Goal: Task Accomplishment & Management: Use online tool/utility

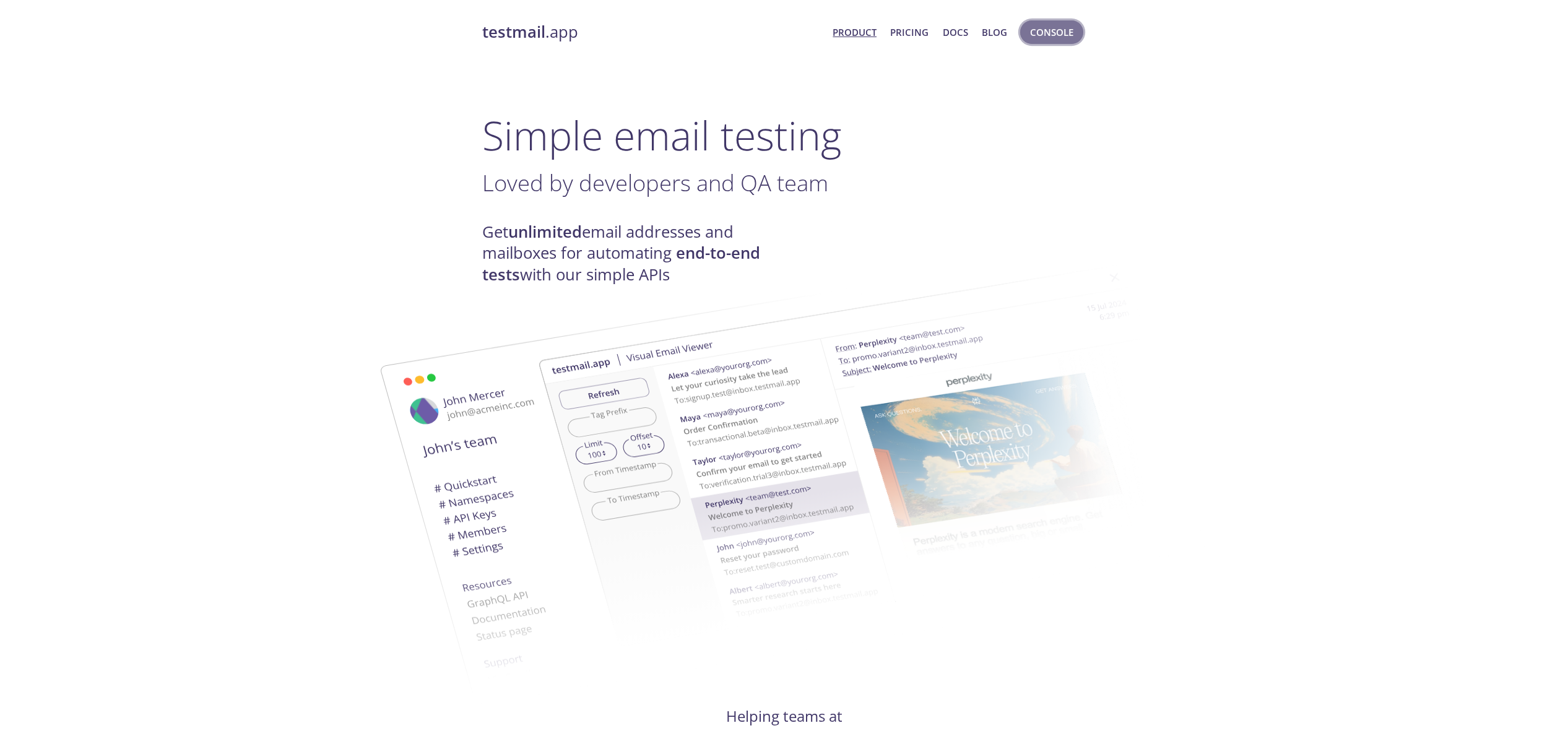
click at [1053, 35] on span "Console" at bounding box center [1051, 32] width 43 height 16
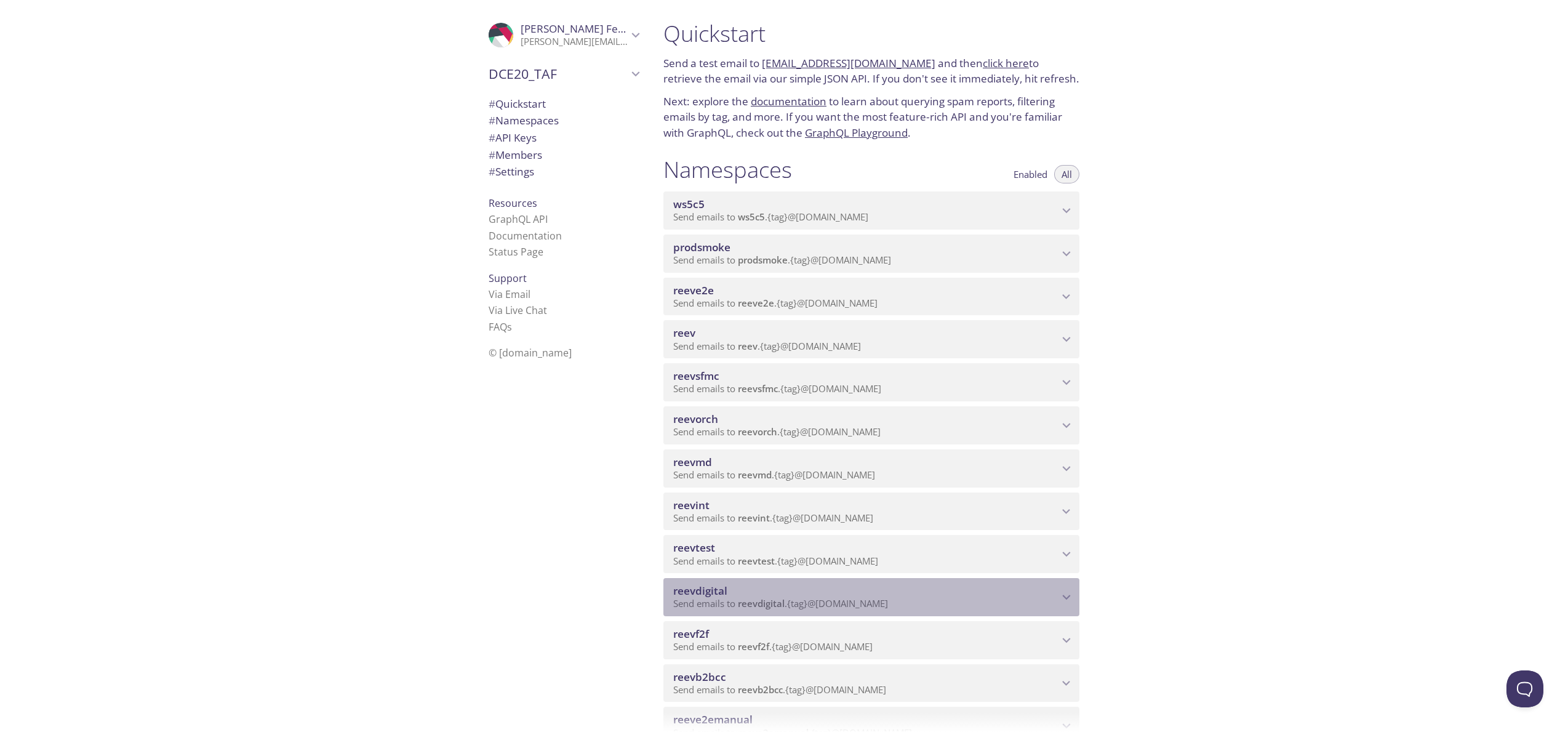
click at [967, 590] on span "reevdigital" at bounding box center [866, 591] width 385 height 13
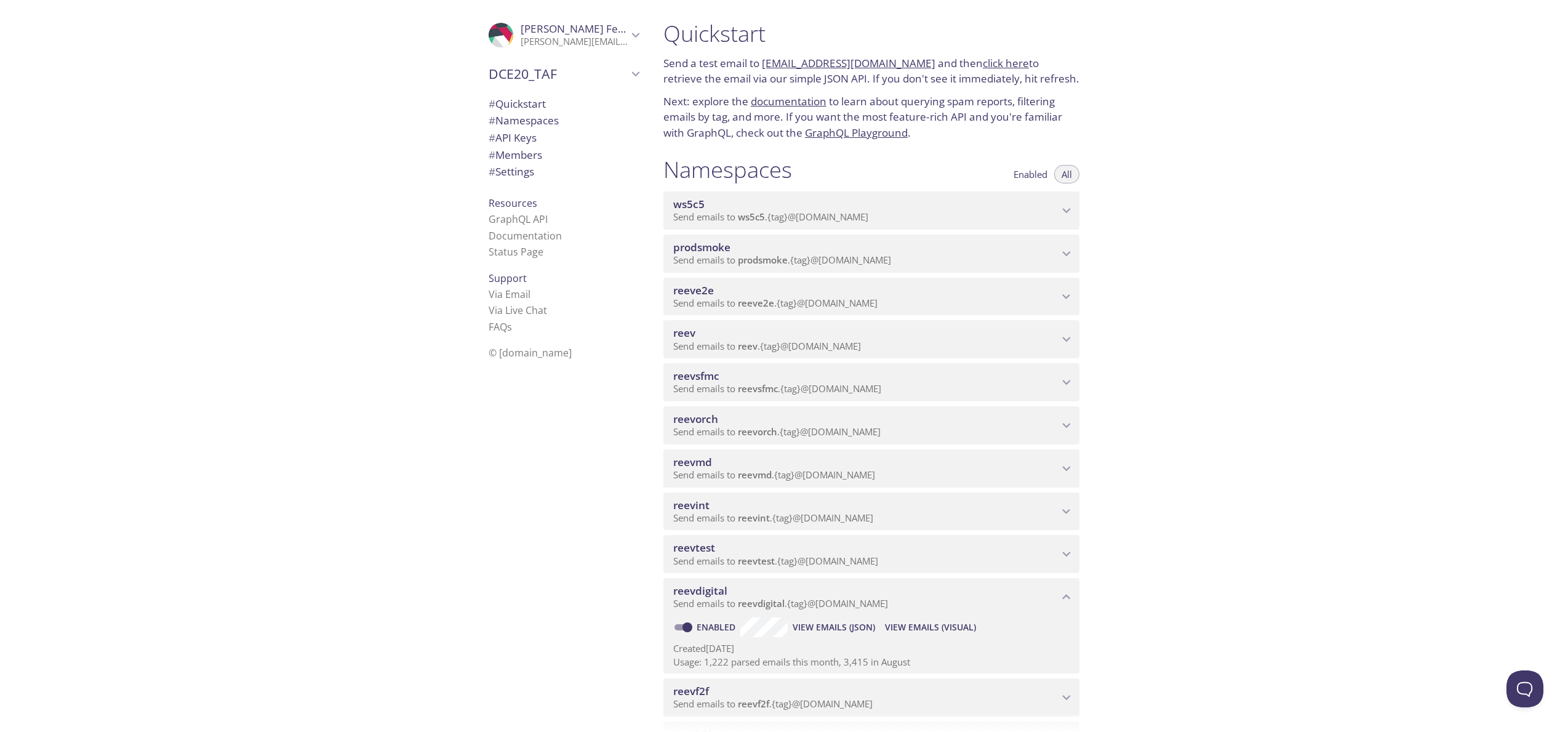
click at [909, 628] on span "View Emails (Visual)" at bounding box center [930, 627] width 91 height 15
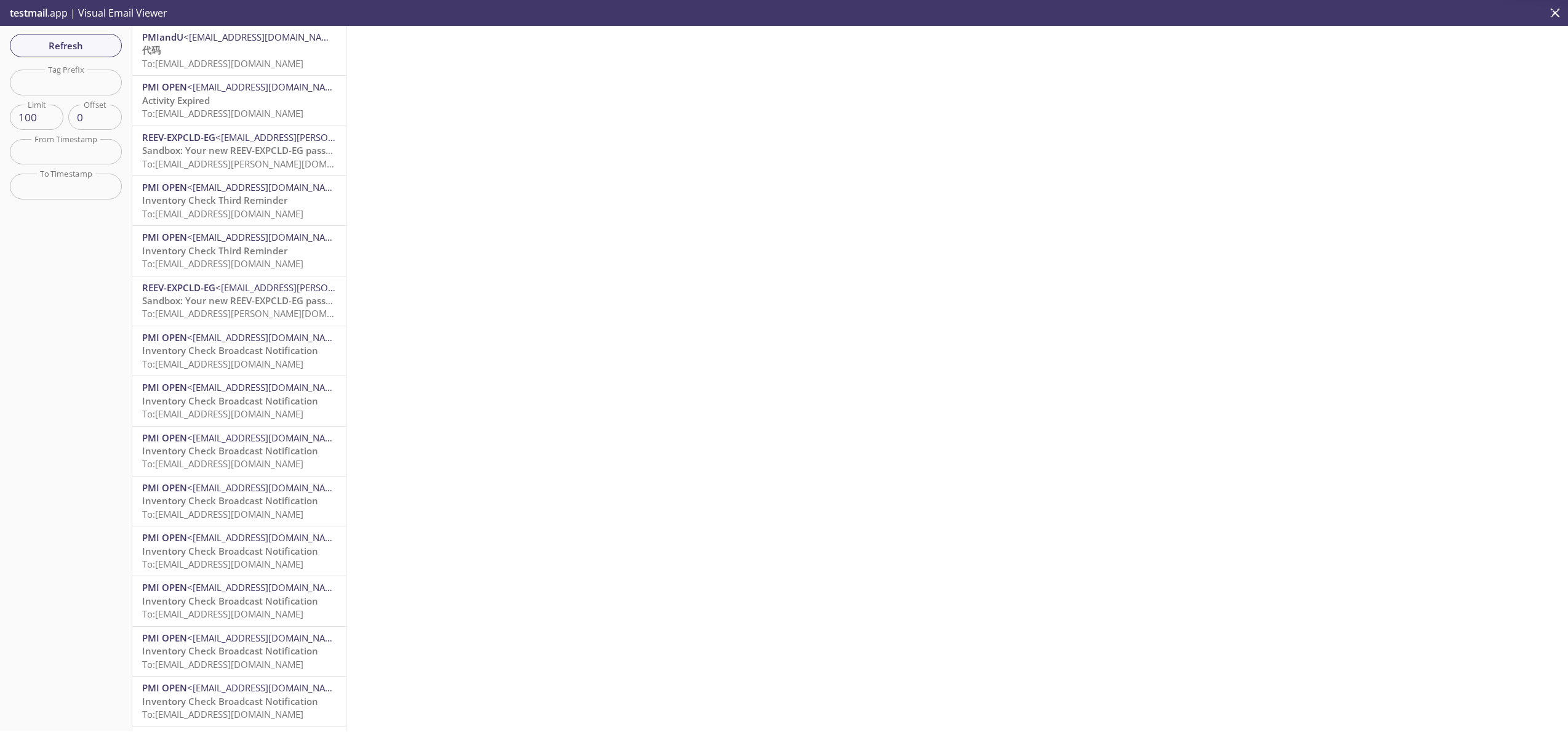
click at [279, 56] on p "代码 To: reevdigital.dte_qa_sg_retailer@inbox.testmail.app" at bounding box center [239, 57] width 194 height 27
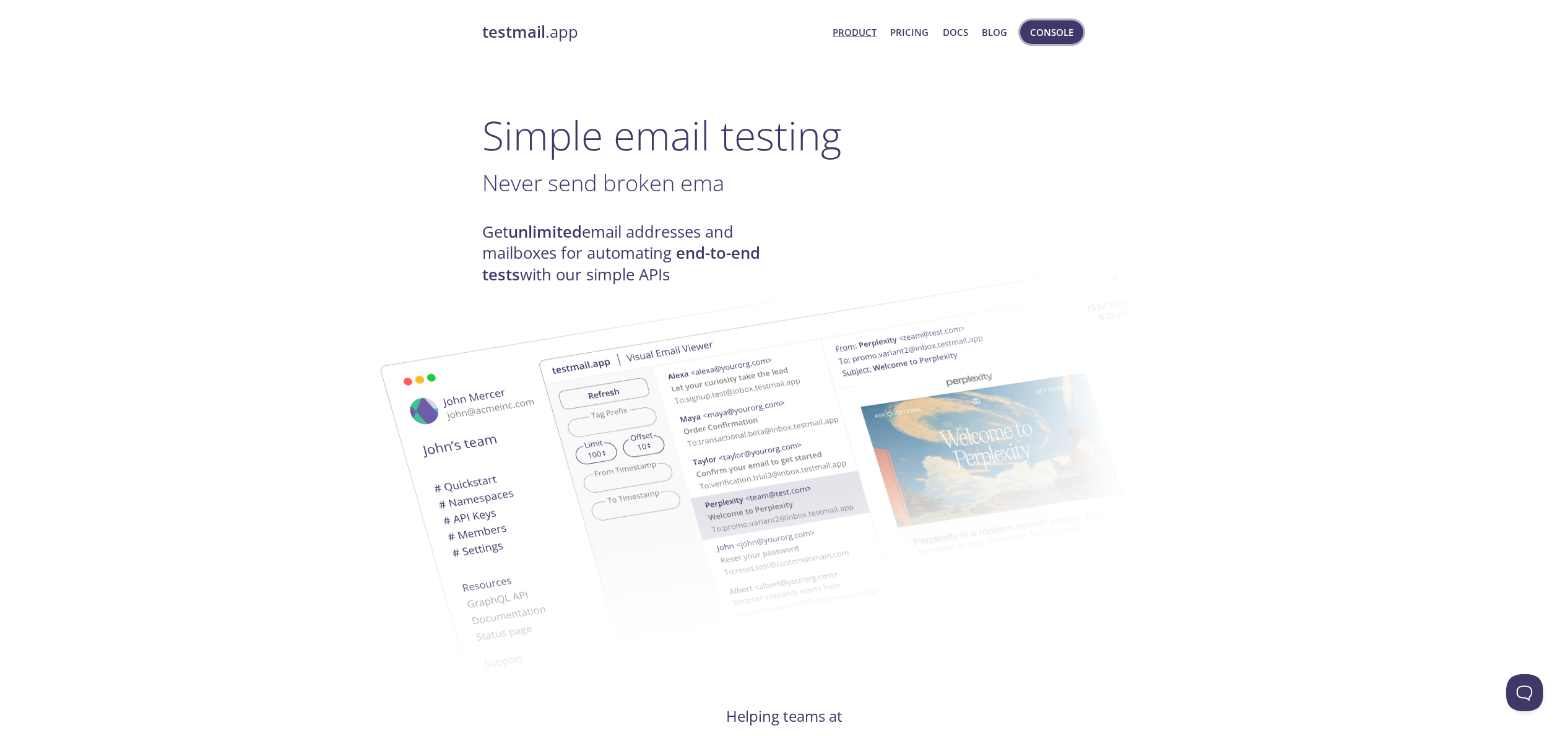
click at [1030, 34] on span "Console" at bounding box center [1051, 32] width 43 height 16
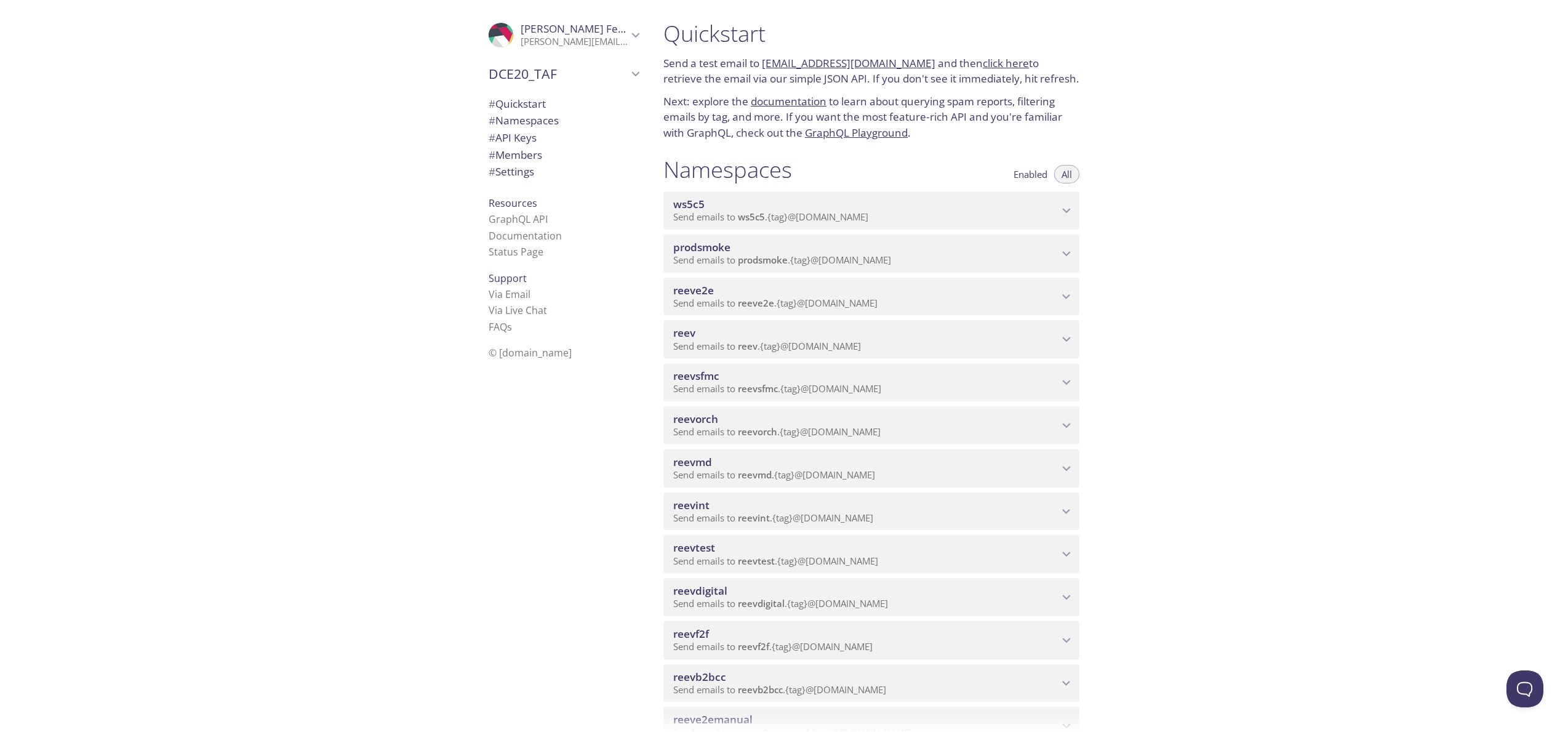
click at [697, 586] on span "reevdigital" at bounding box center [700, 591] width 54 height 14
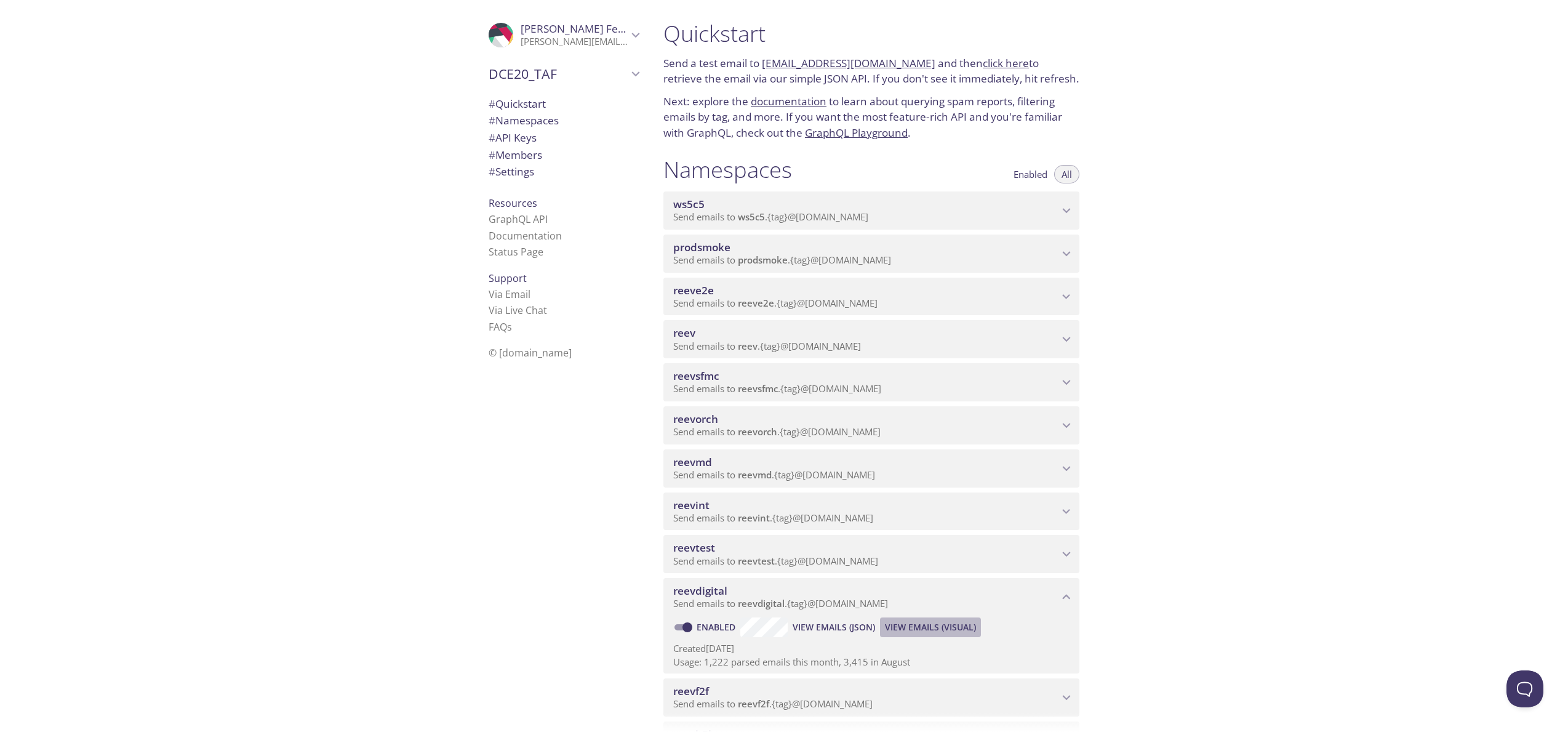
click at [949, 633] on span "View Emails (Visual)" at bounding box center [930, 627] width 91 height 15
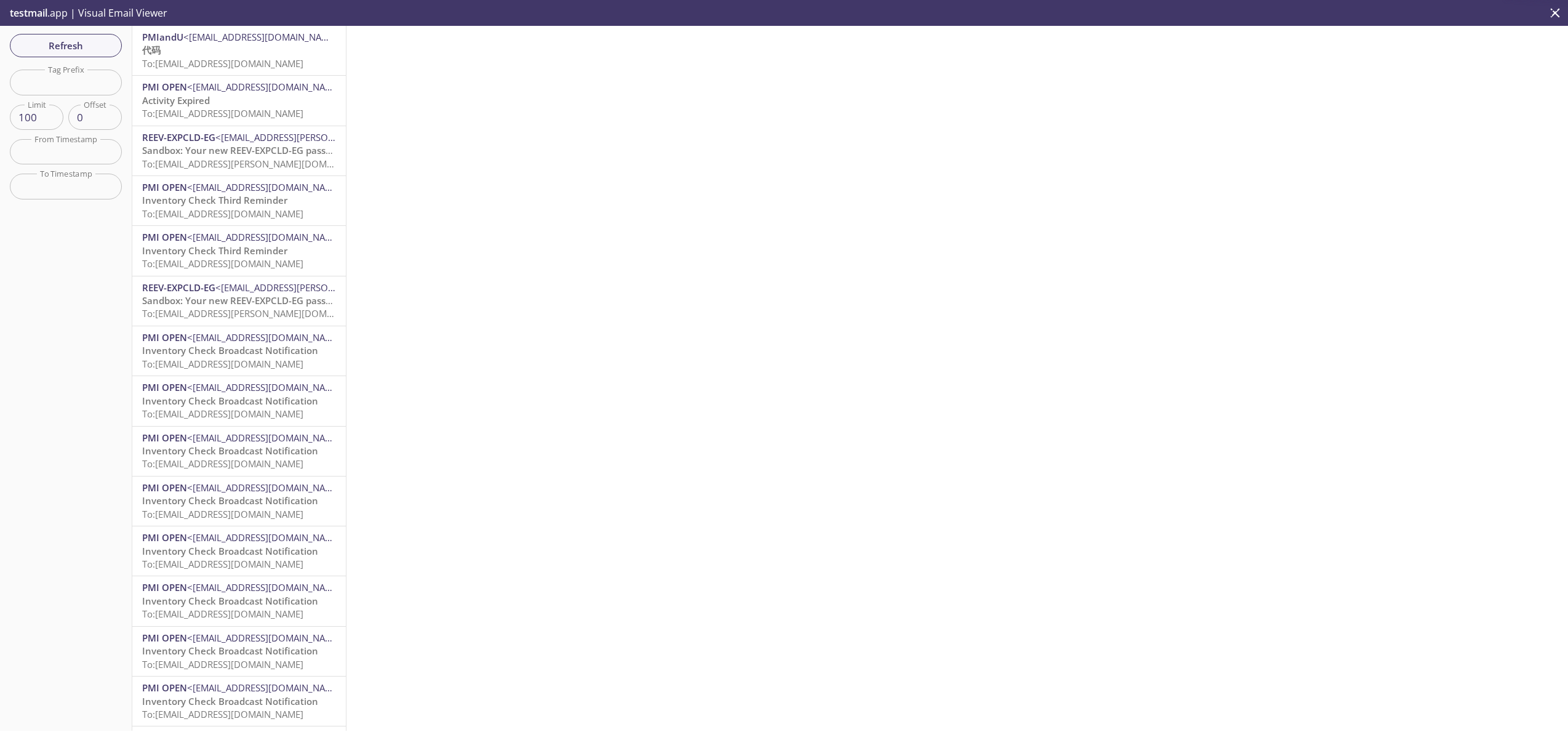
click at [242, 66] on span "To: [EMAIL_ADDRESS][DOMAIN_NAME]" at bounding box center [222, 63] width 161 height 12
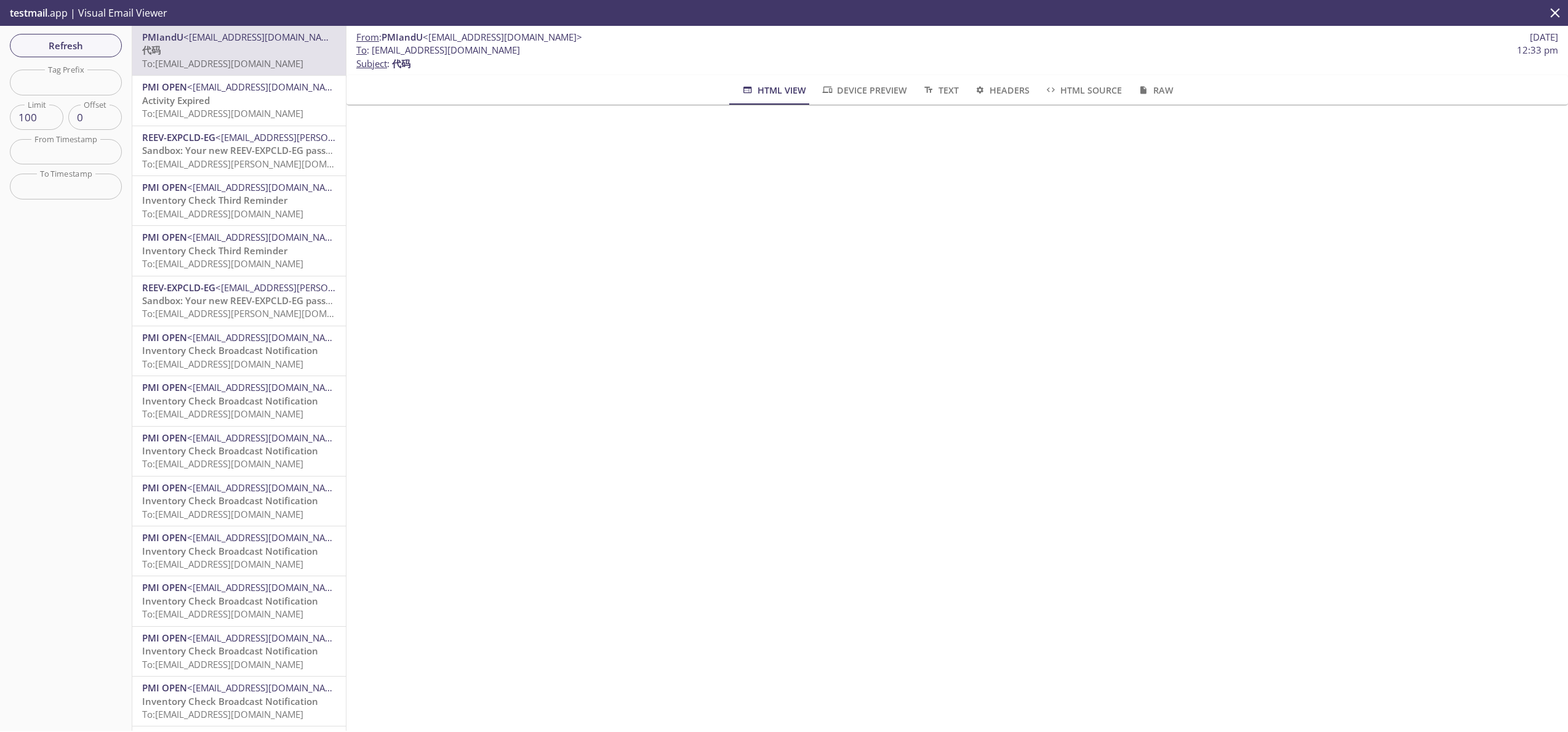
drag, startPoint x: 594, startPoint y: 52, endPoint x: 370, endPoint y: 53, distance: 224.0
click at [370, 53] on span "To : [EMAIL_ADDRESS][DOMAIN_NAME] 12:33 pm" at bounding box center [957, 50] width 1202 height 13
click at [371, 53] on span "To : [EMAIL_ADDRESS][DOMAIN_NAME]" at bounding box center [438, 50] width 164 height 13
drag, startPoint x: 372, startPoint y: 53, endPoint x: 576, endPoint y: 56, distance: 204.0
click at [520, 56] on span "To : [EMAIL_ADDRESS][DOMAIN_NAME]" at bounding box center [438, 50] width 164 height 13
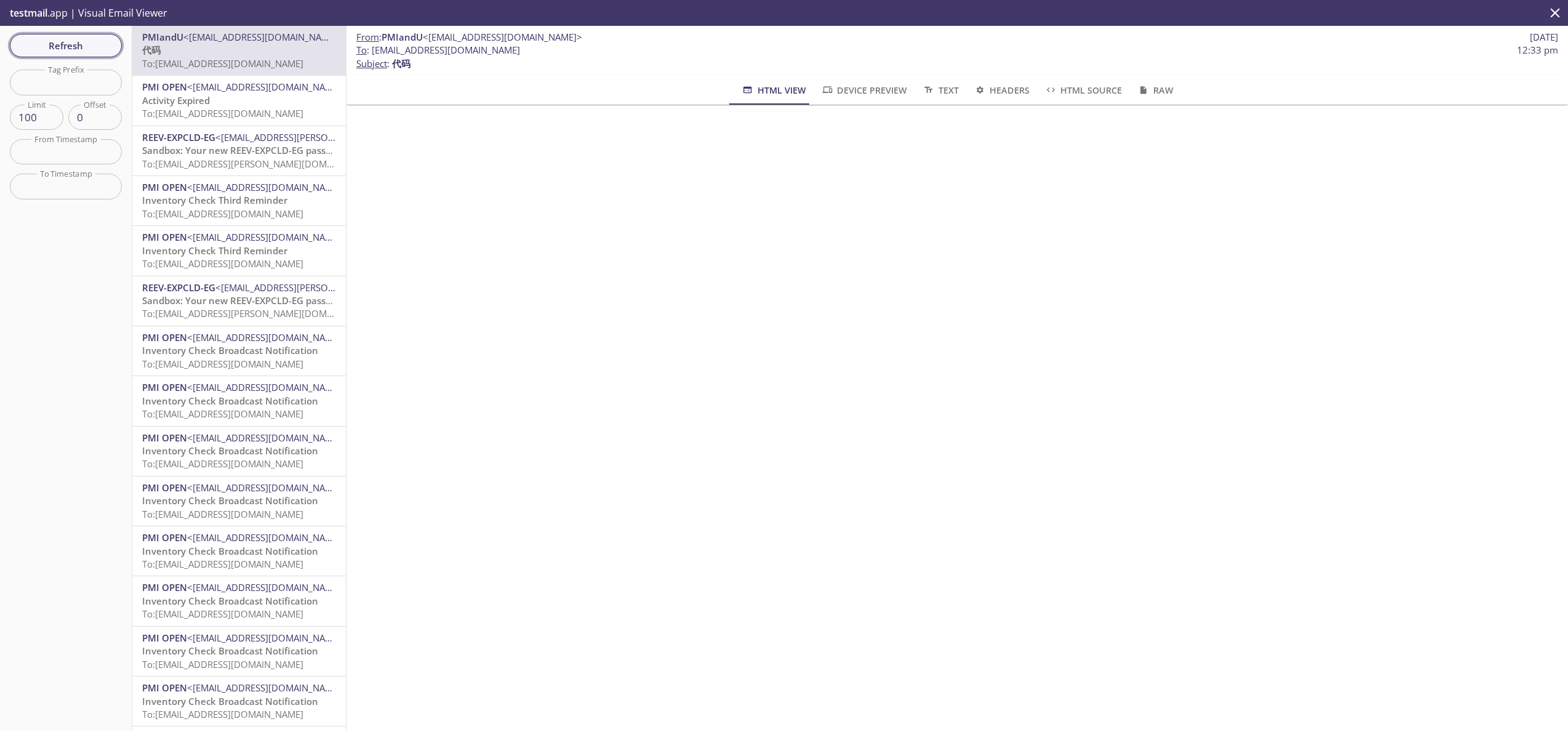
click at [76, 44] on span "Refresh" at bounding box center [65, 45] width 92 height 16
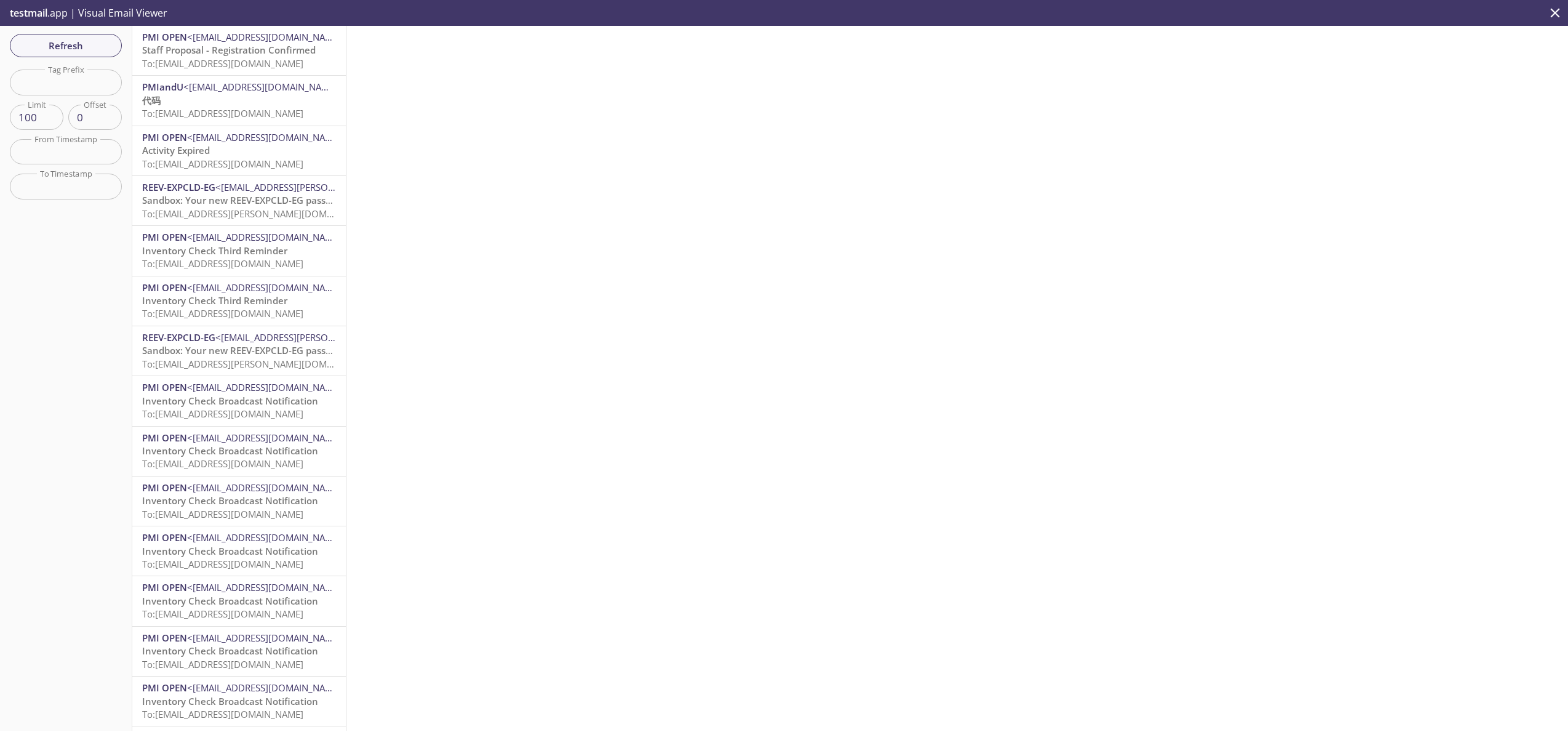
click at [280, 67] on span "To: [EMAIL_ADDRESS][DOMAIN_NAME]" at bounding box center [222, 63] width 161 height 12
